Goal: Find specific page/section: Find specific page/section

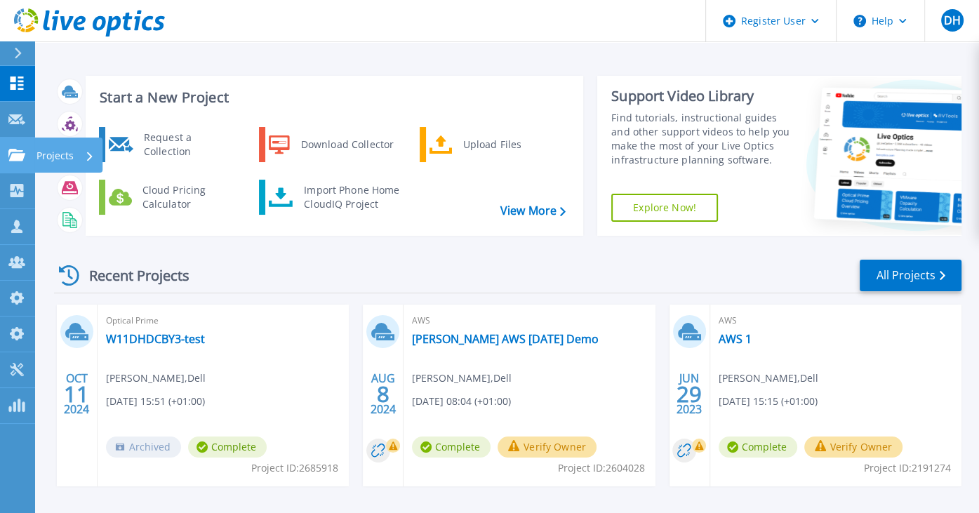
click at [10, 151] on icon at bounding box center [16, 155] width 17 height 12
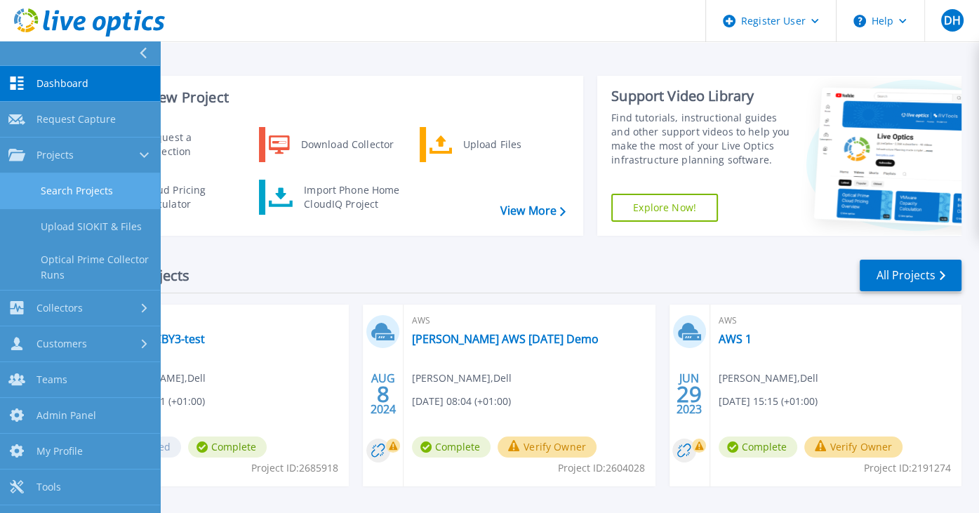
click at [77, 204] on link "Search Projects" at bounding box center [80, 191] width 160 height 36
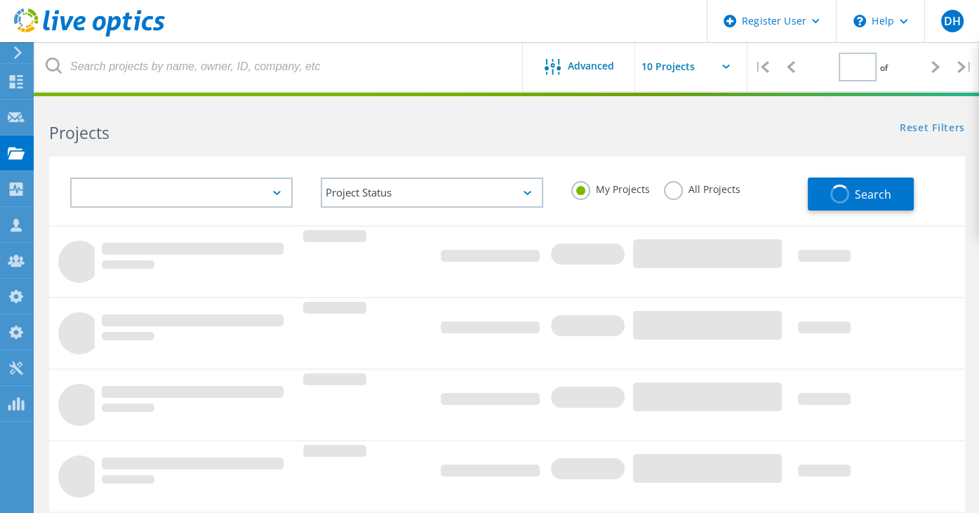
type input "1"
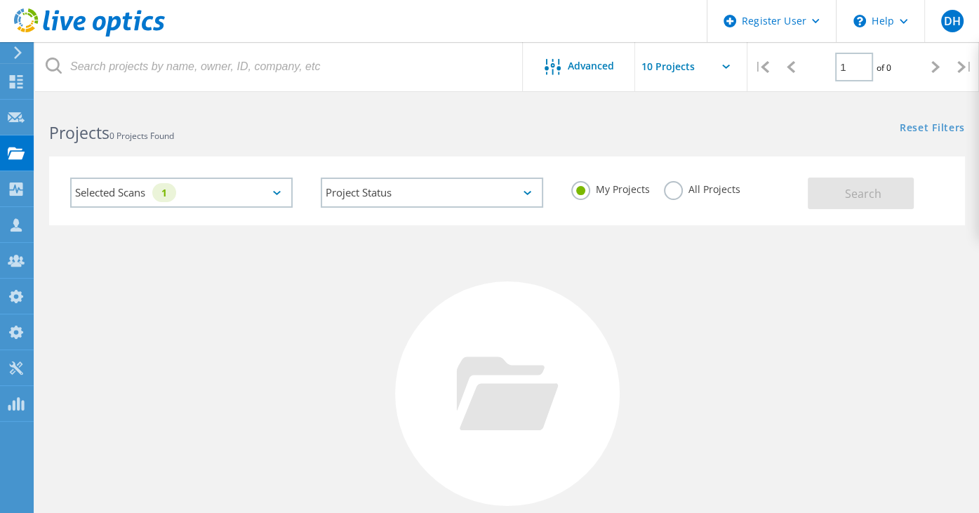
click at [265, 192] on div "Selected Scans 1" at bounding box center [181, 193] width 223 height 30
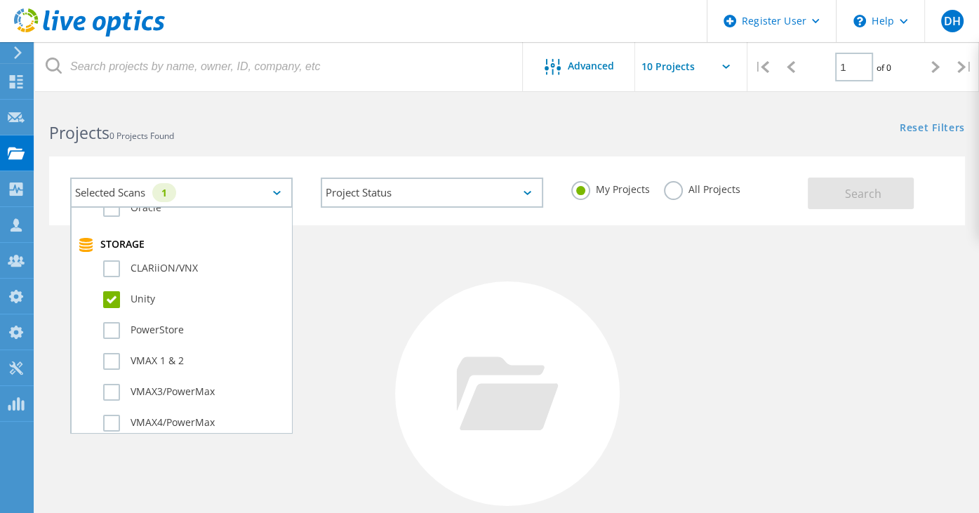
scroll to position [281, 0]
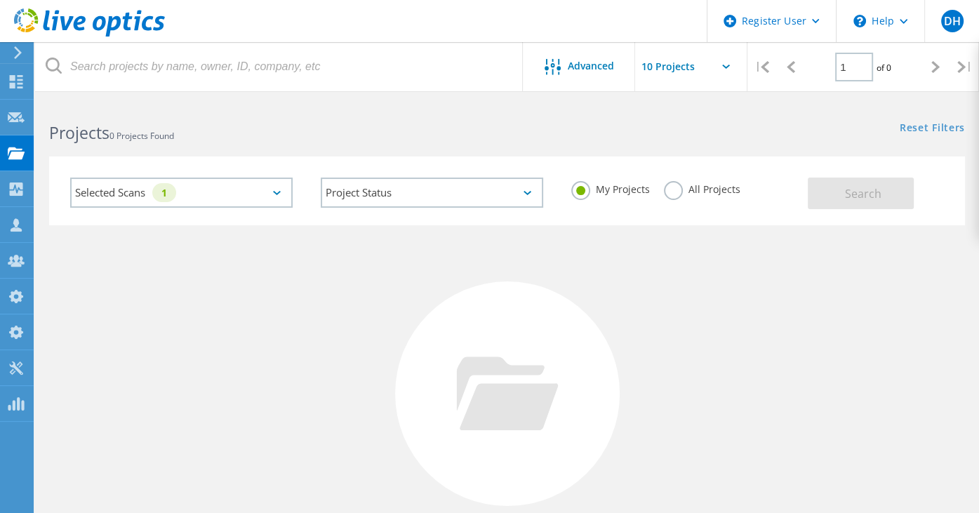
click at [482, 121] on h2 "Projects 0 Projects Found" at bounding box center [271, 132] width 444 height 23
click at [674, 192] on label "All Projects" at bounding box center [702, 187] width 77 height 13
click at [0, 0] on input "All Projects" at bounding box center [0, 0] width 0 height 0
click at [839, 200] on button "Search" at bounding box center [861, 194] width 106 height 32
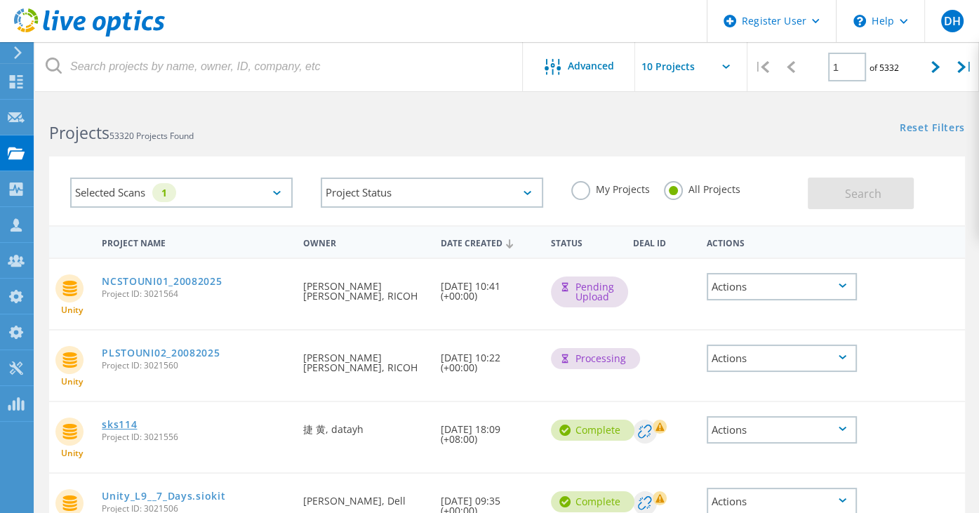
click at [124, 425] on link "sks114" at bounding box center [119, 425] width 35 height 10
